Goal: Task Accomplishment & Management: Use online tool/utility

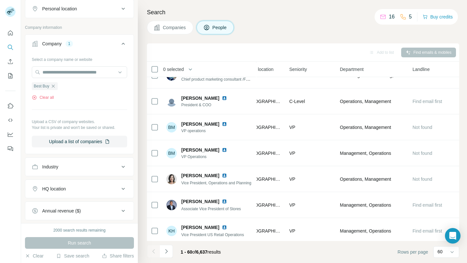
scroll to position [176, 0]
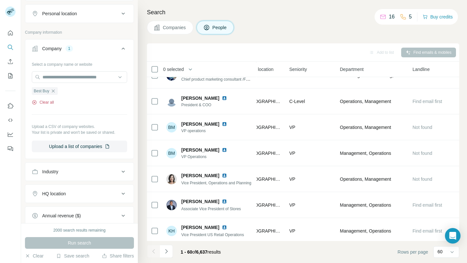
click at [52, 104] on button "Clear all" at bounding box center [43, 103] width 22 height 6
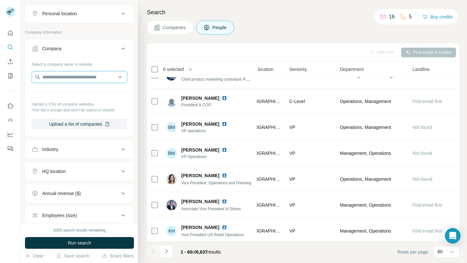
click at [78, 78] on input "text" at bounding box center [79, 77] width 95 height 12
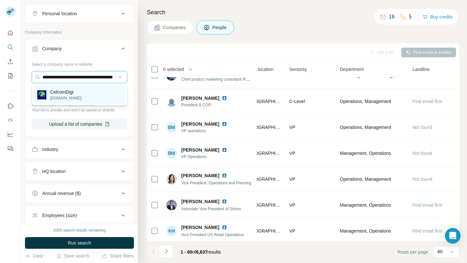
type input "**********"
click at [80, 95] on div "CelcomDigi [DOMAIN_NAME]" at bounding box center [79, 95] width 92 height 18
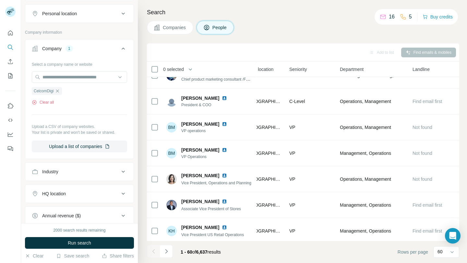
scroll to position [0, 0]
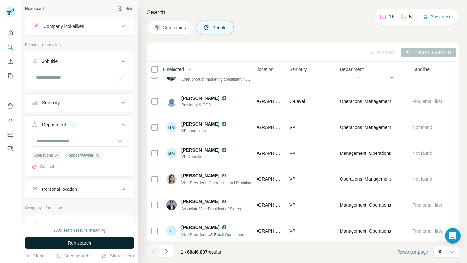
click at [93, 243] on button "Run search" at bounding box center [79, 243] width 109 height 12
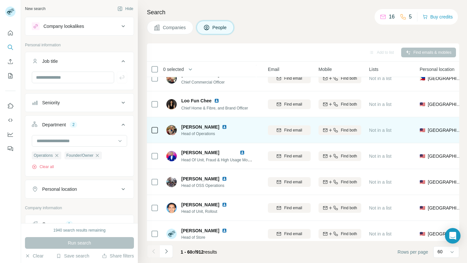
scroll to position [64, 78]
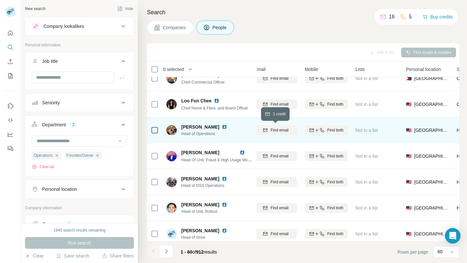
click at [275, 131] on span "Find email" at bounding box center [279, 130] width 18 height 6
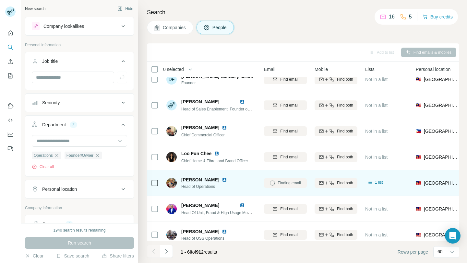
scroll to position [0, 68]
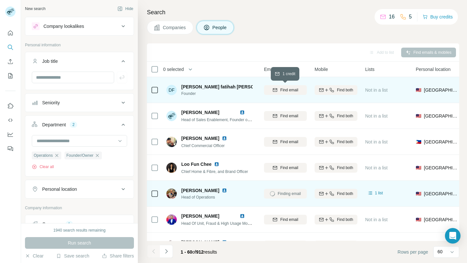
click at [280, 92] on span "Find email" at bounding box center [289, 90] width 18 height 6
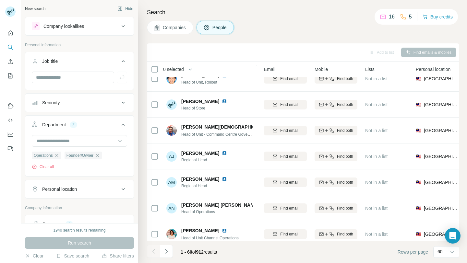
scroll to position [194, 68]
